Goal: Task Accomplishment & Management: Manage account settings

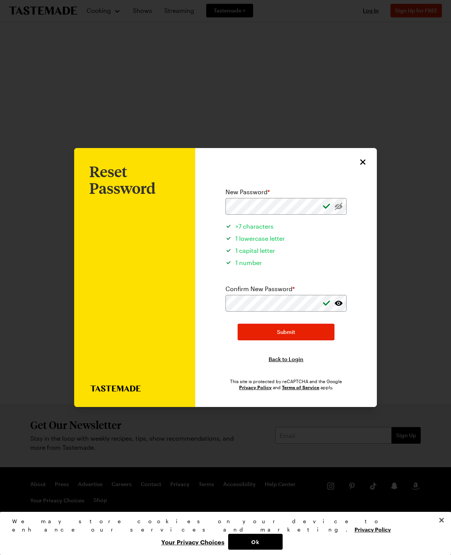
click at [309, 324] on button "Submit" at bounding box center [286, 332] width 97 height 17
click at [308, 324] on div "Submit" at bounding box center [286, 332] width 97 height 17
click at [305, 326] on div "Submit" at bounding box center [286, 332] width 97 height 17
click at [306, 324] on div "Submit" at bounding box center [286, 332] width 97 height 17
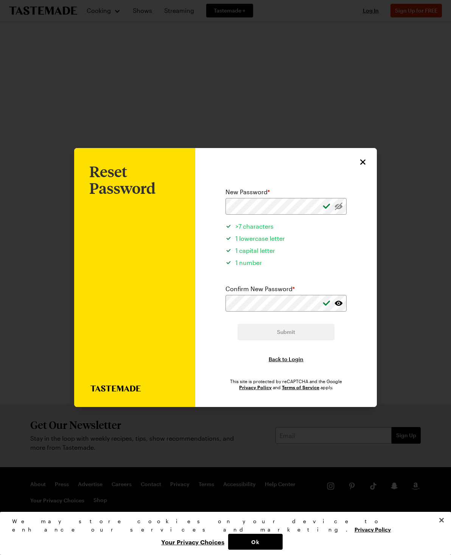
click at [310, 324] on div "Submit" at bounding box center [286, 332] width 97 height 17
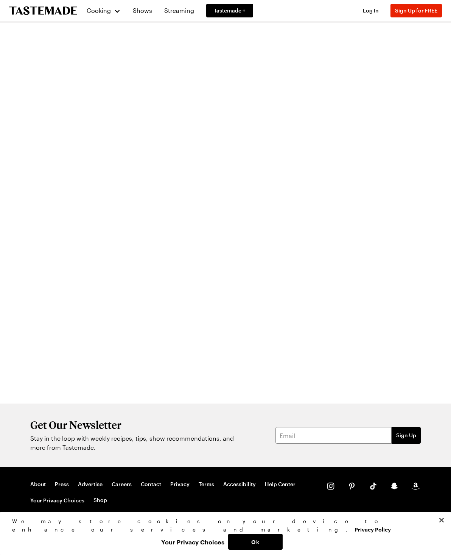
click at [411, 319] on div at bounding box center [225, 277] width 451 height 555
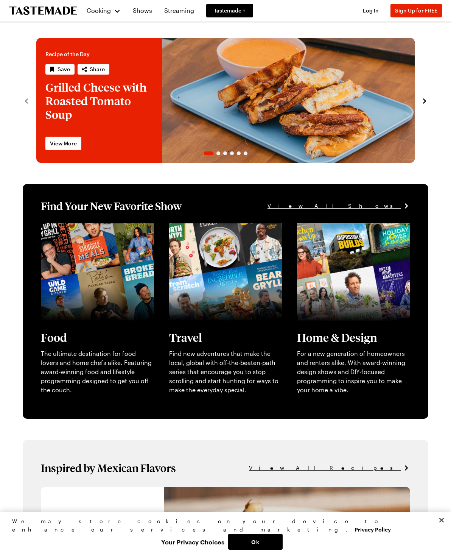
click at [375, 9] on span "Log In" at bounding box center [371, 10] width 16 height 6
click at [257, 437] on div at bounding box center [225, 277] width 451 height 555
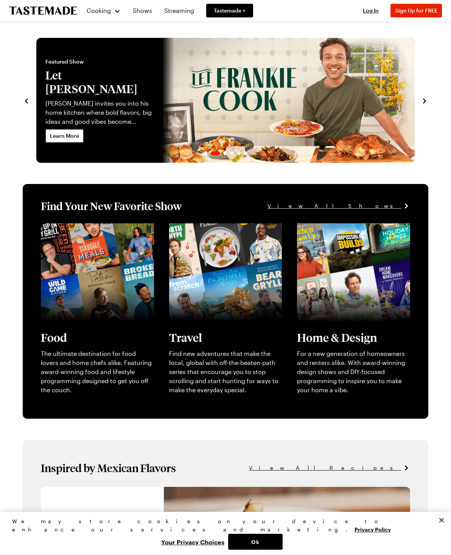
click at [377, 12] on span "Log In" at bounding box center [371, 10] width 16 height 6
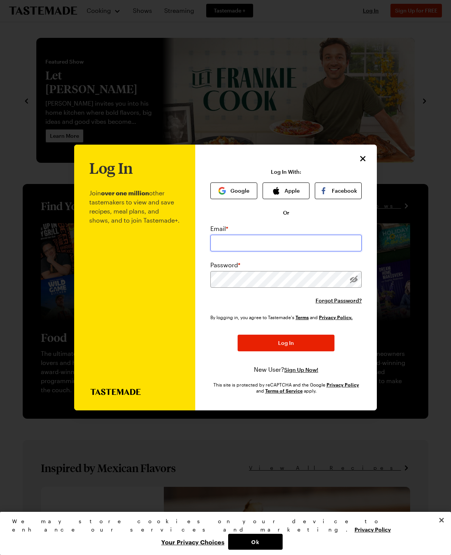
click at [292, 235] on input "email" at bounding box center [286, 243] width 151 height 17
type input "[EMAIL_ADDRESS][DOMAIN_NAME]"
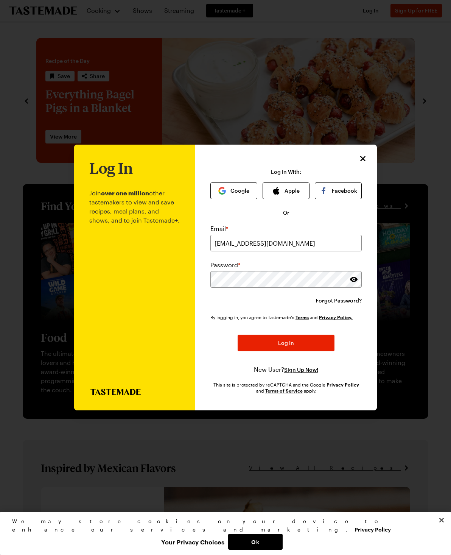
click at [314, 335] on button "Log In" at bounding box center [286, 343] width 97 height 17
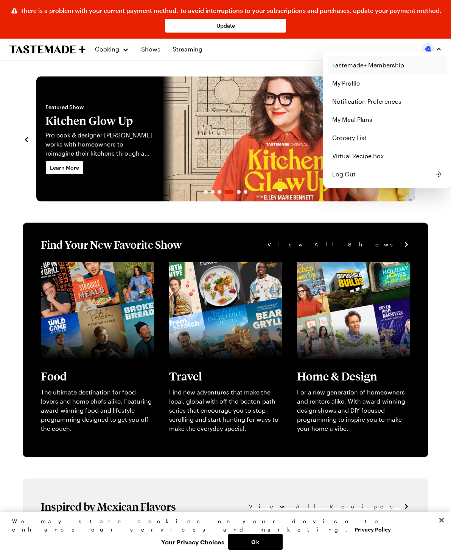
click at [410, 64] on link "Tastemade+ Membership" at bounding box center [387, 65] width 119 height 18
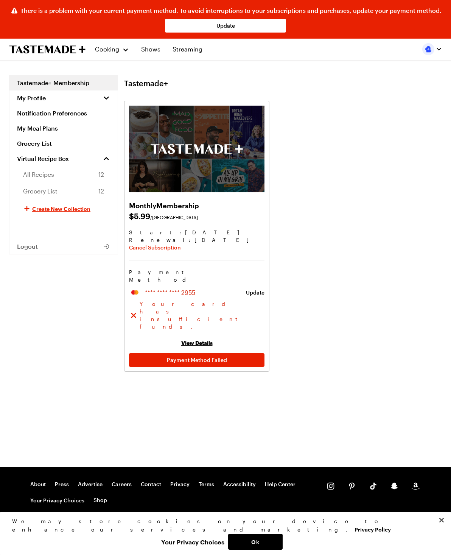
click at [137, 244] on span "Cancel Subscription" at bounding box center [155, 248] width 52 height 8
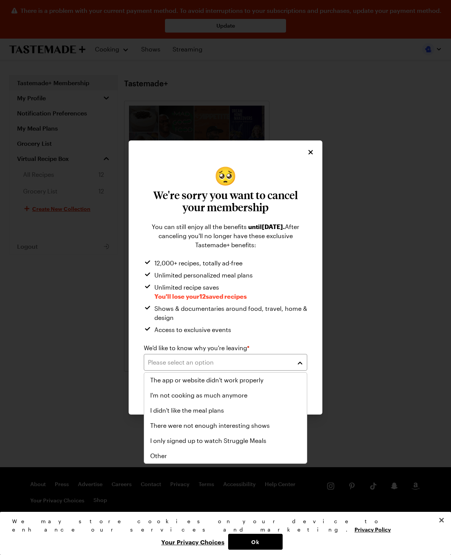
scroll to position [88, 0]
click at [271, 456] on div "Other" at bounding box center [225, 455] width 151 height 9
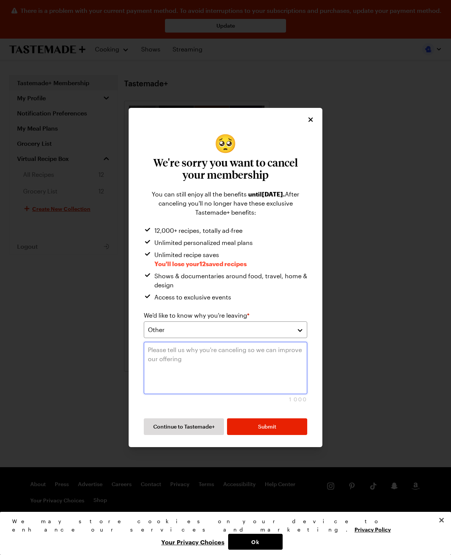
click at [276, 372] on textarea at bounding box center [226, 368] width 164 height 52
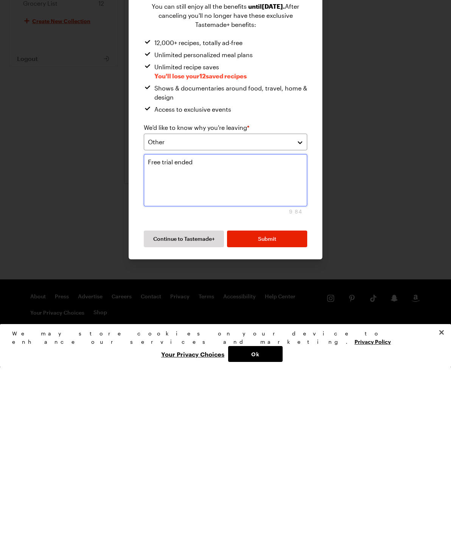
type textarea "Free trial ended"
click at [283, 418] on button "Submit" at bounding box center [267, 426] width 80 height 17
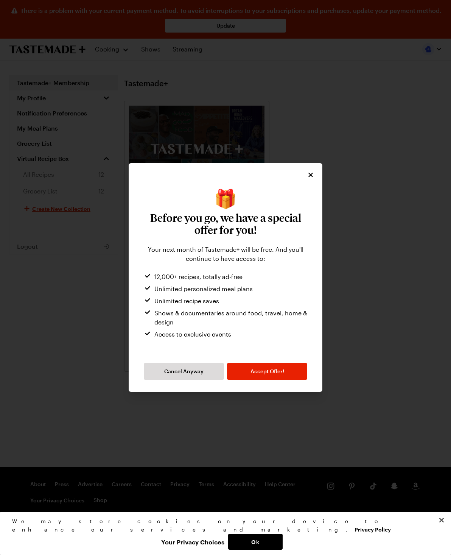
click at [153, 371] on button "Cancel Anyway" at bounding box center [184, 371] width 80 height 17
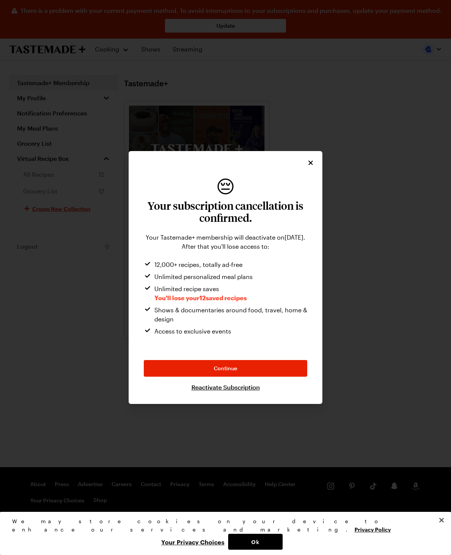
click at [289, 369] on button "Continue" at bounding box center [226, 368] width 164 height 17
